Goal: Task Accomplishment & Management: Manage account settings

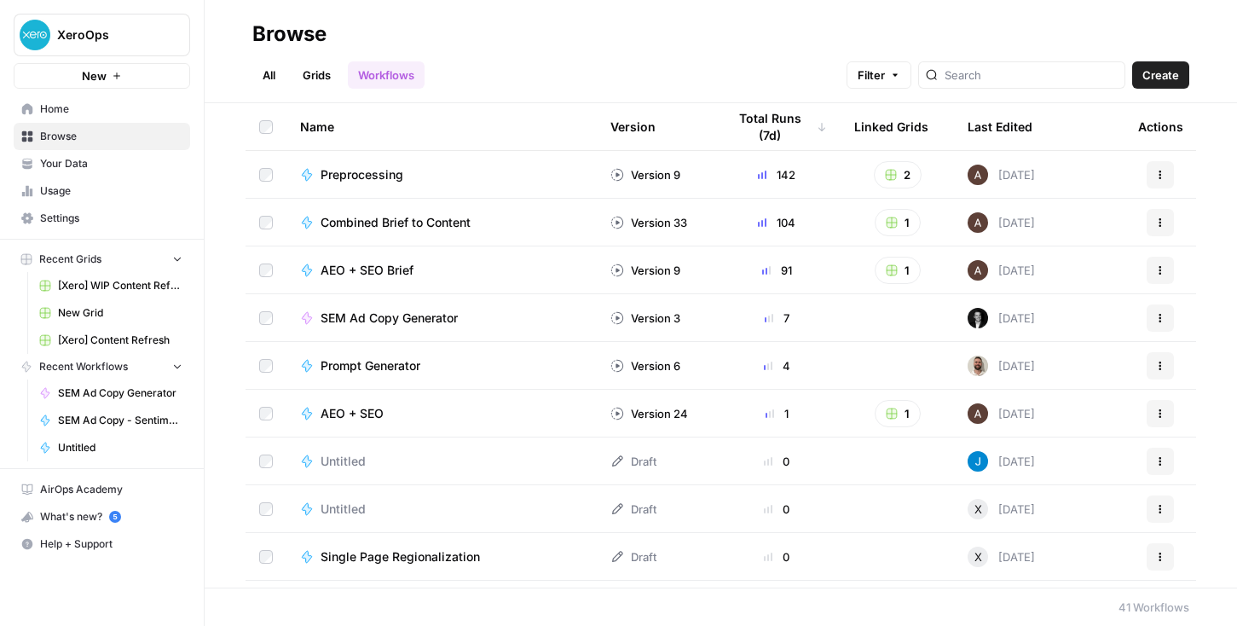
click at [76, 217] on span "Settings" at bounding box center [111, 218] width 142 height 15
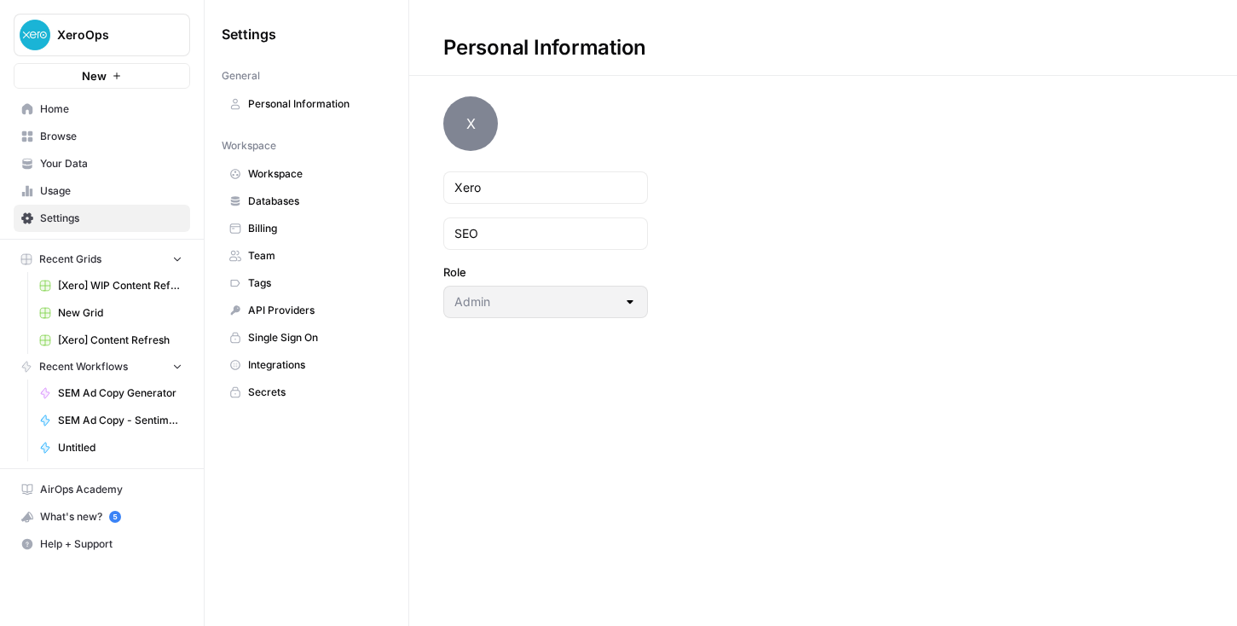
click at [267, 233] on span "Billing" at bounding box center [316, 228] width 136 height 15
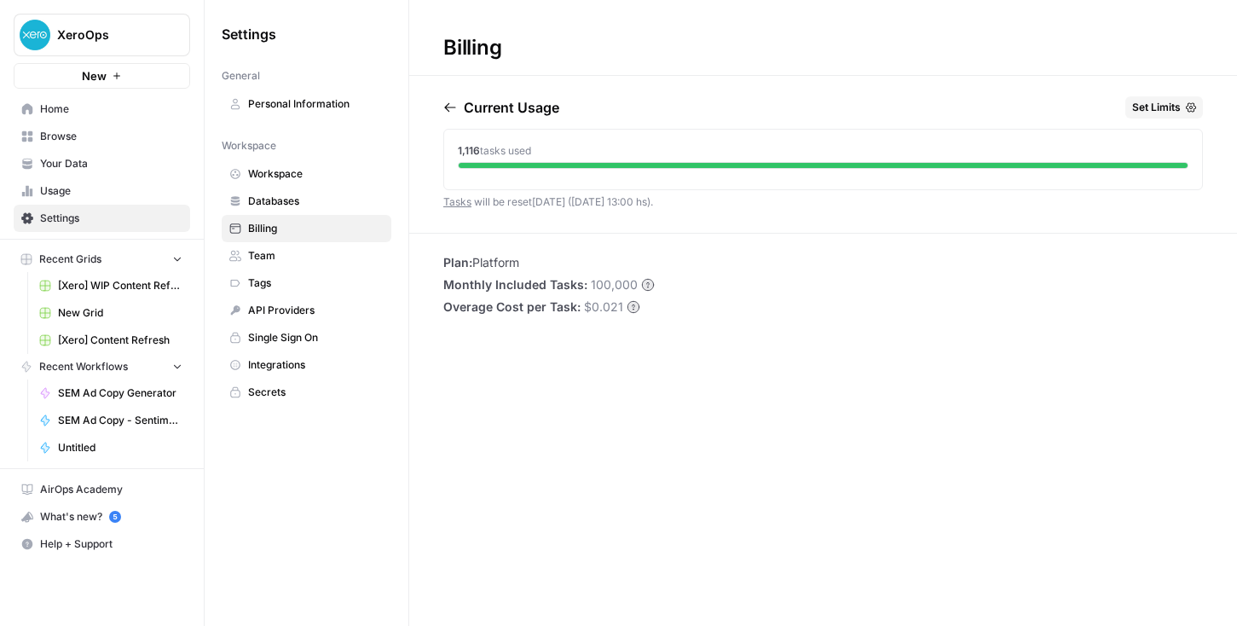
click at [737, 207] on div "Current Usage Set Limits 1,116 tasks used Tasks will be reset [DATE] ([DATE] 13…" at bounding box center [823, 164] width 760 height 136
click at [261, 254] on span "Team" at bounding box center [316, 255] width 136 height 15
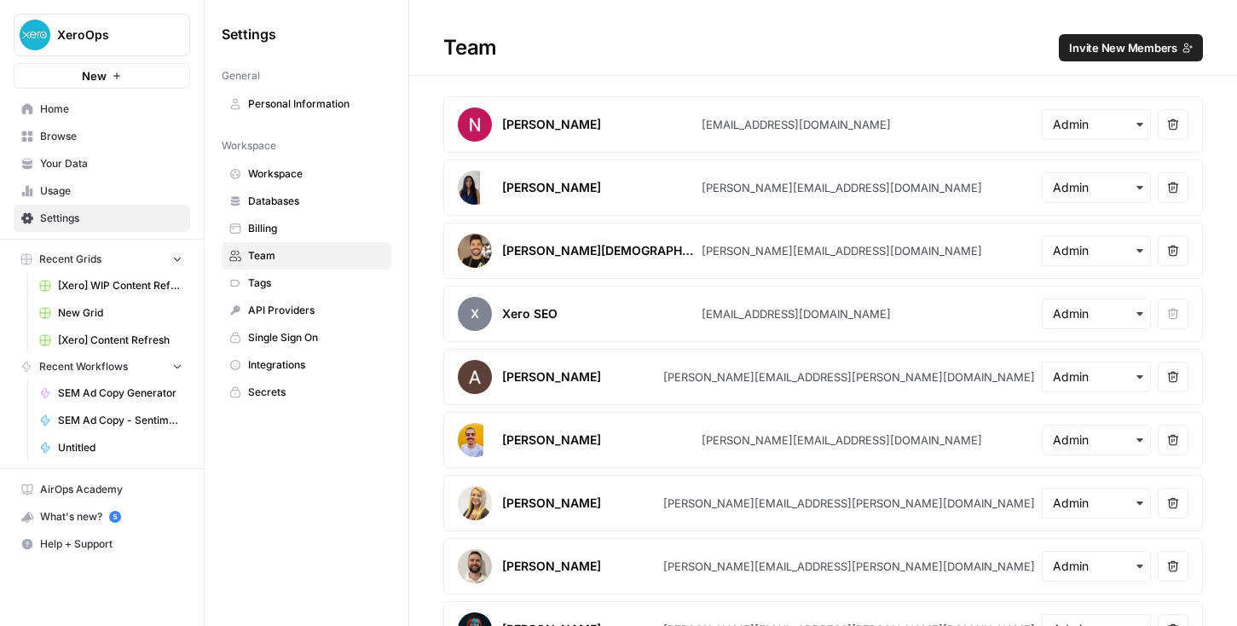
click at [280, 99] on span "Personal Information" at bounding box center [316, 103] width 136 height 15
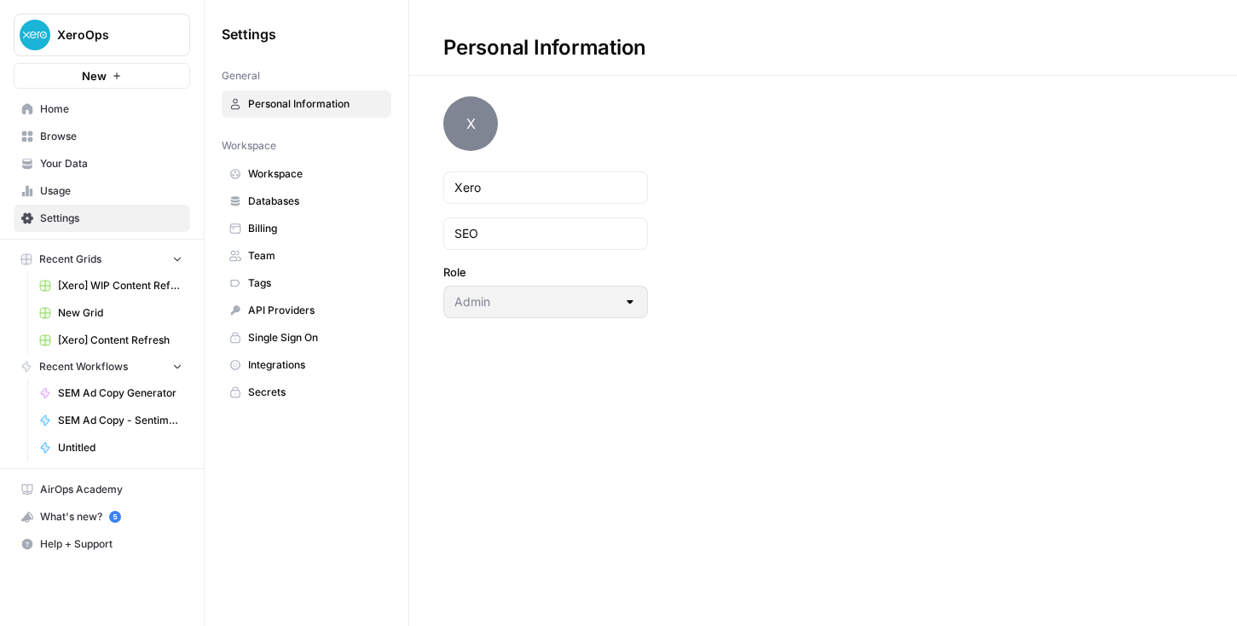
click at [254, 321] on link "API Providers" at bounding box center [307, 310] width 170 height 27
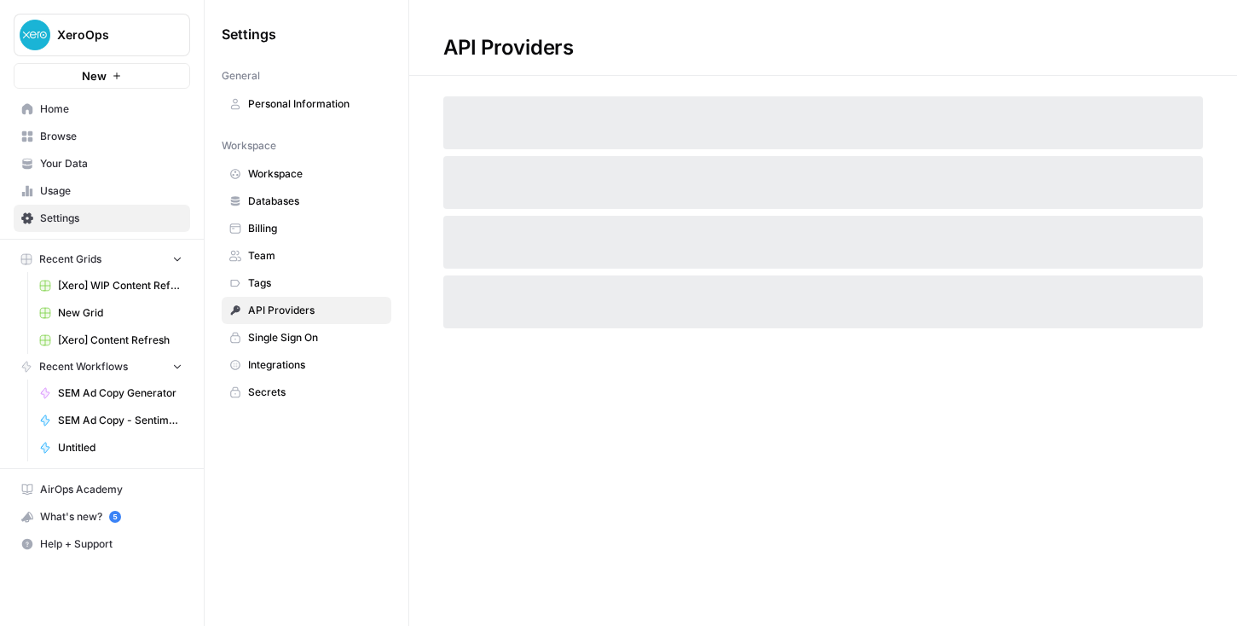
click at [262, 339] on span "Single Sign On" at bounding box center [316, 337] width 136 height 15
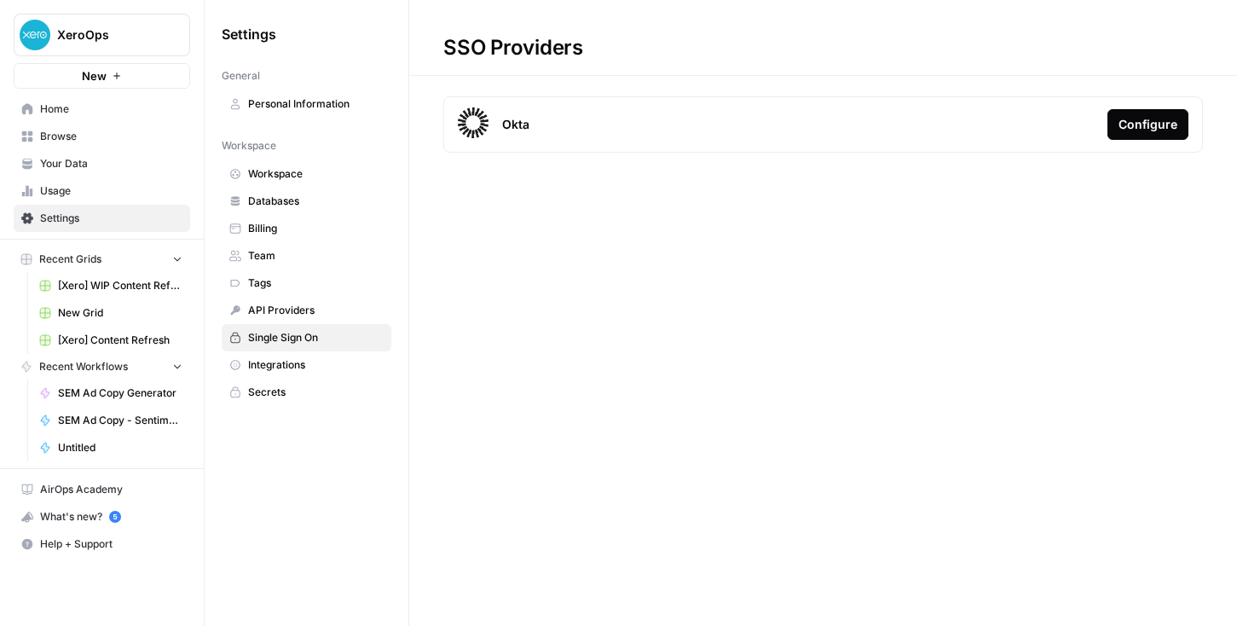
click at [294, 360] on span "Integrations" at bounding box center [316, 364] width 136 height 15
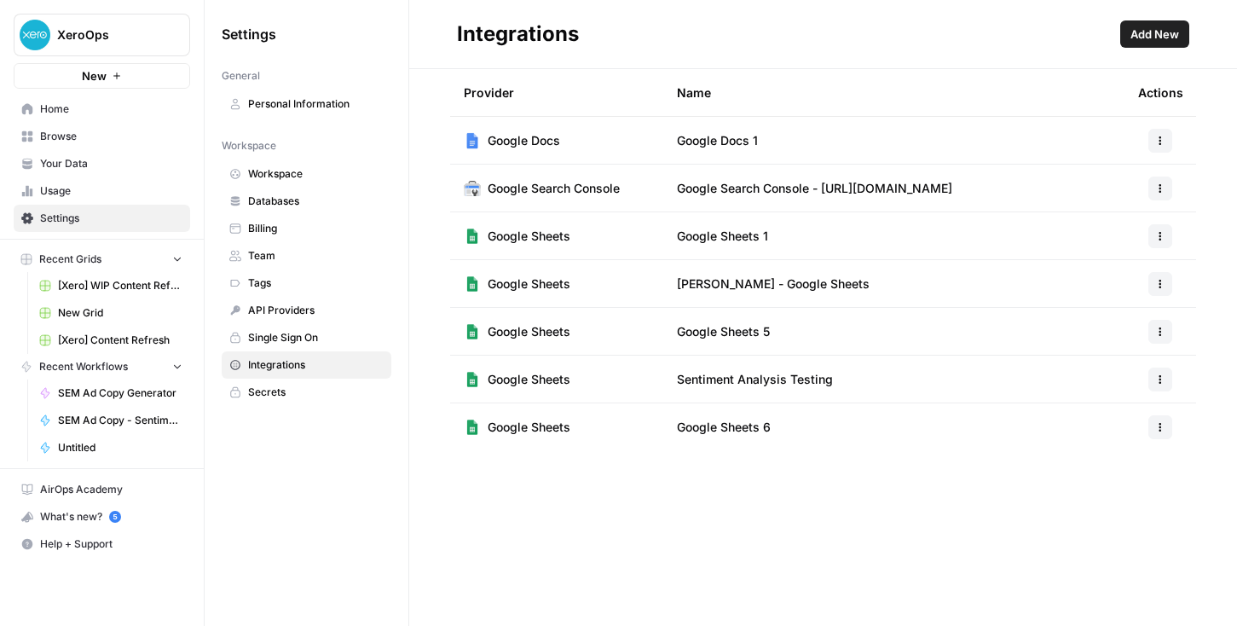
click at [260, 256] on span "Team" at bounding box center [316, 255] width 136 height 15
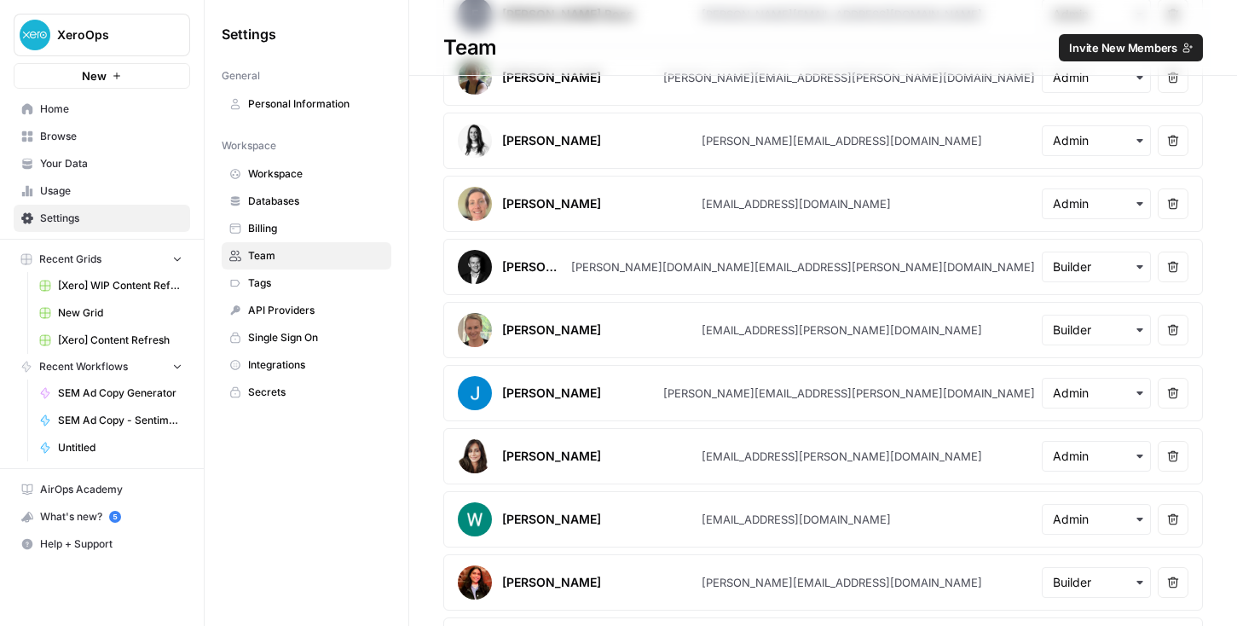
scroll to position [739, 0]
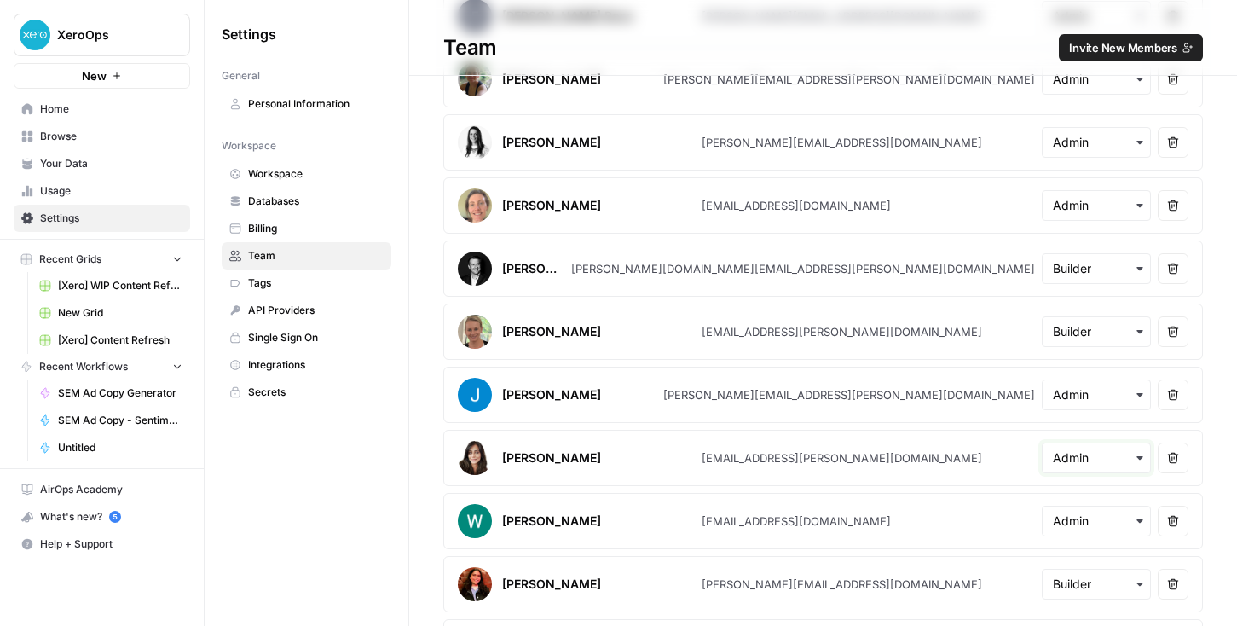
click at [1131, 458] on input "text" at bounding box center [1096, 457] width 87 height 17
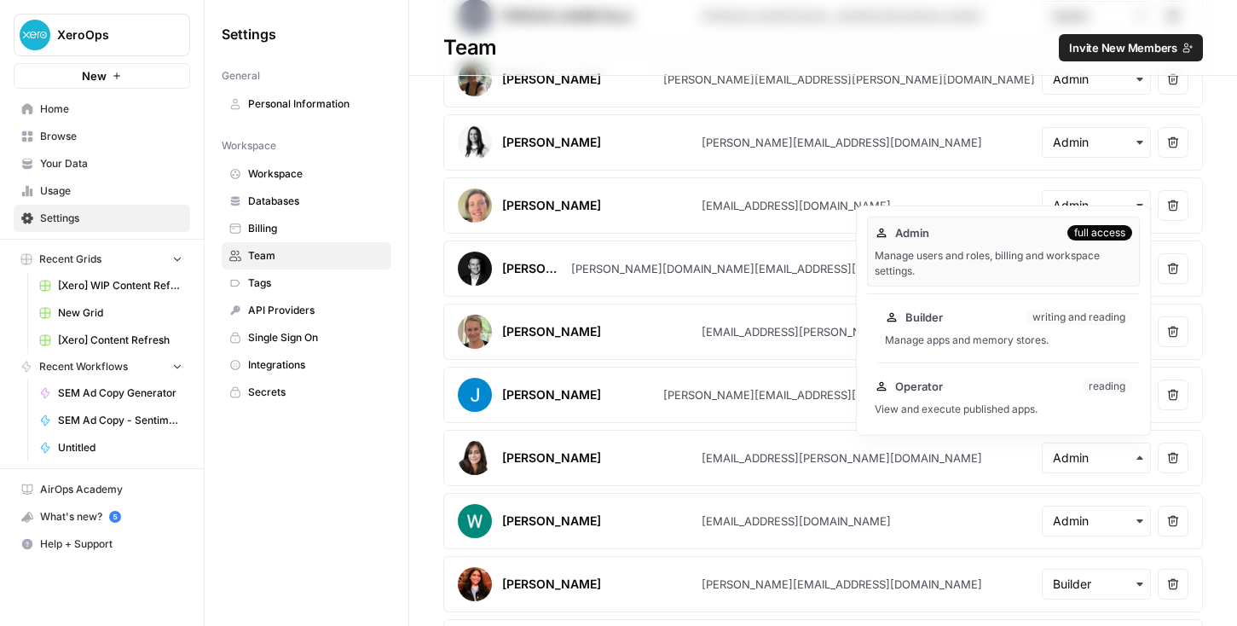
click at [989, 329] on div "Builder writing and reading Manage apps and memory stores." at bounding box center [1008, 328] width 263 height 55
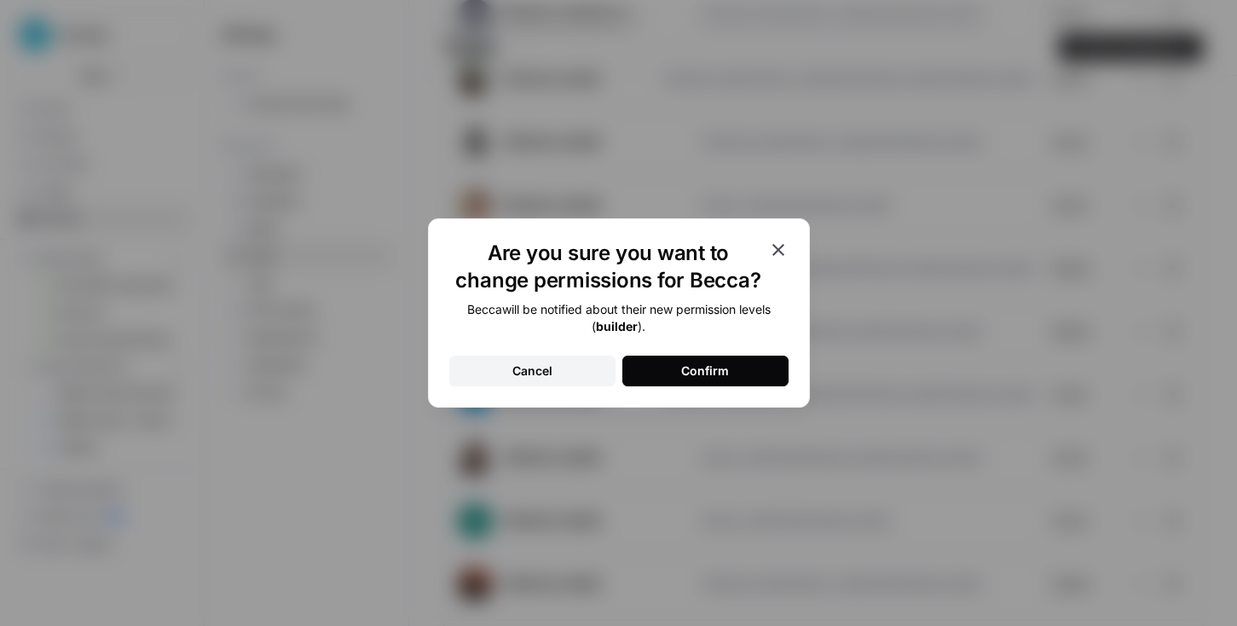
click at [693, 375] on div "Confirm" at bounding box center [705, 370] width 48 height 17
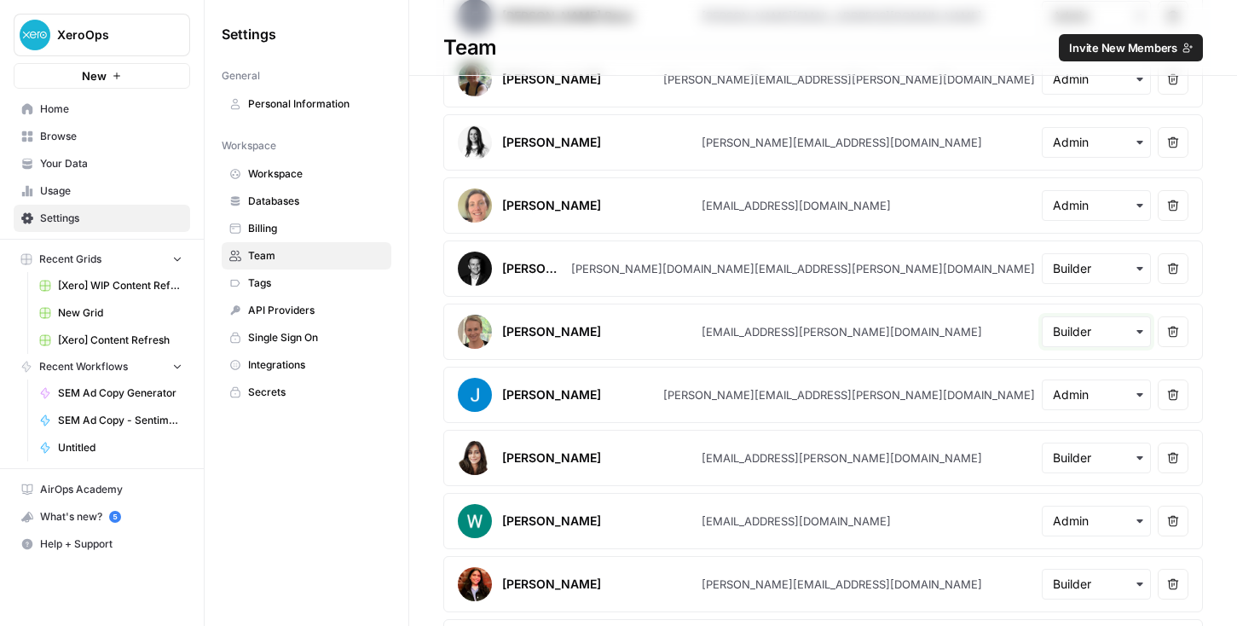
click at [1106, 330] on input "text" at bounding box center [1096, 331] width 87 height 17
click at [374, 500] on div "Settings General Personal Information Workspace Workspace Databases Billing Tea…" at bounding box center [307, 313] width 204 height 626
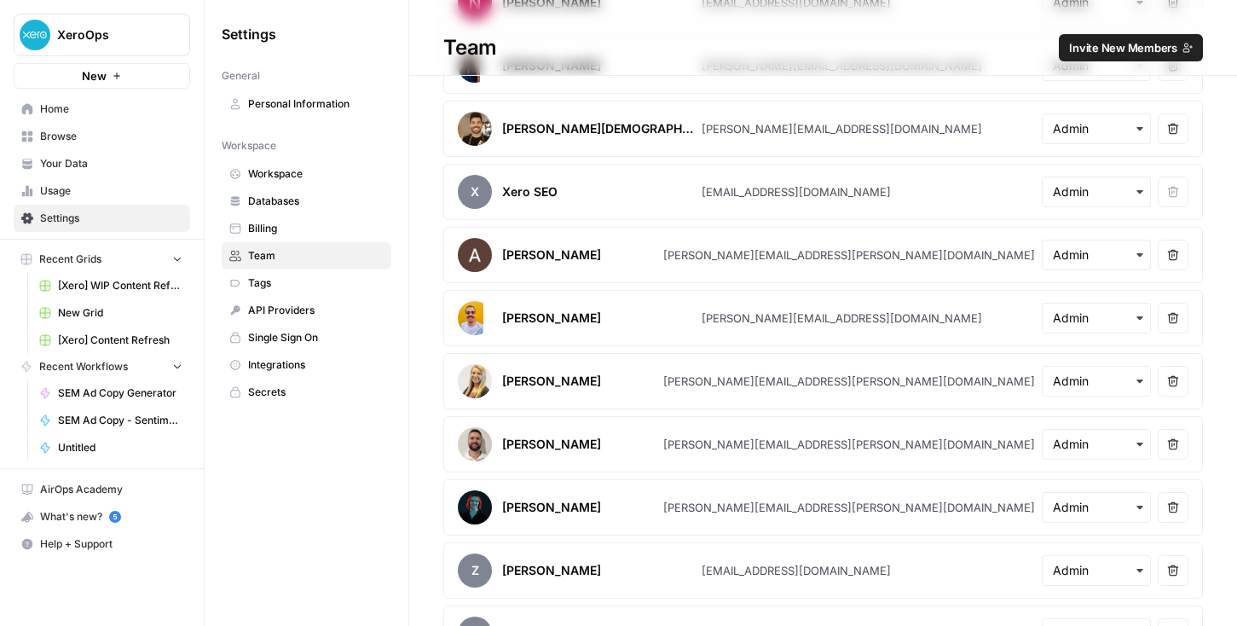
scroll to position [0, 0]
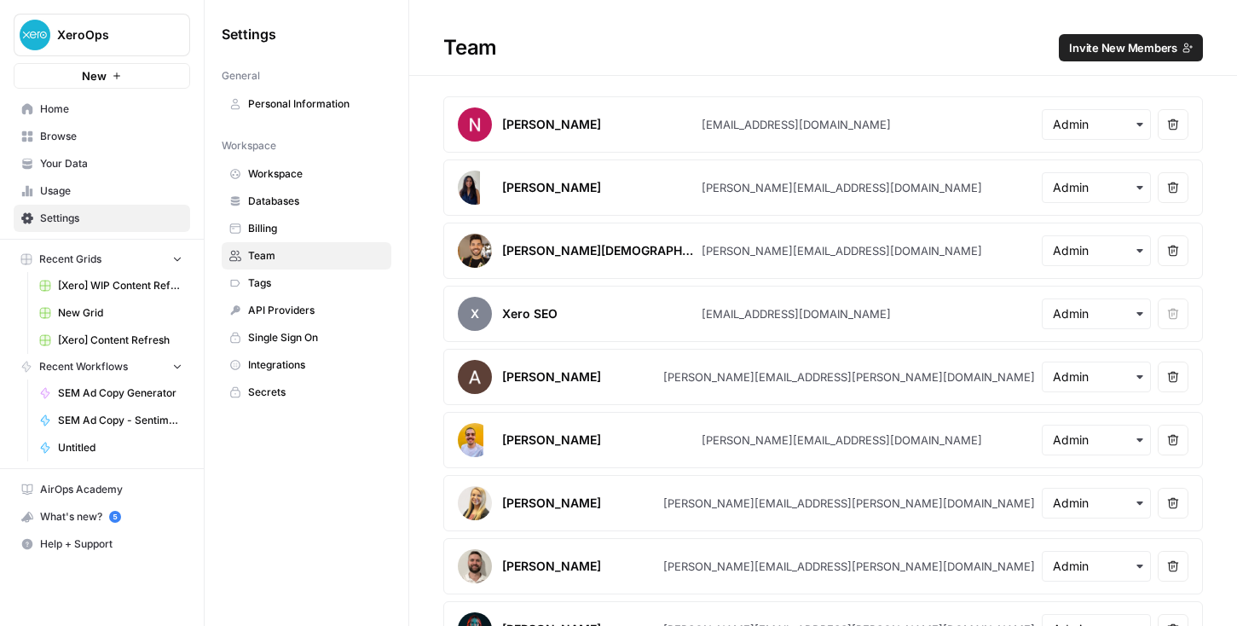
click at [272, 227] on span "Billing" at bounding box center [316, 228] width 136 height 15
